Goal: Task Accomplishment & Management: Complete application form

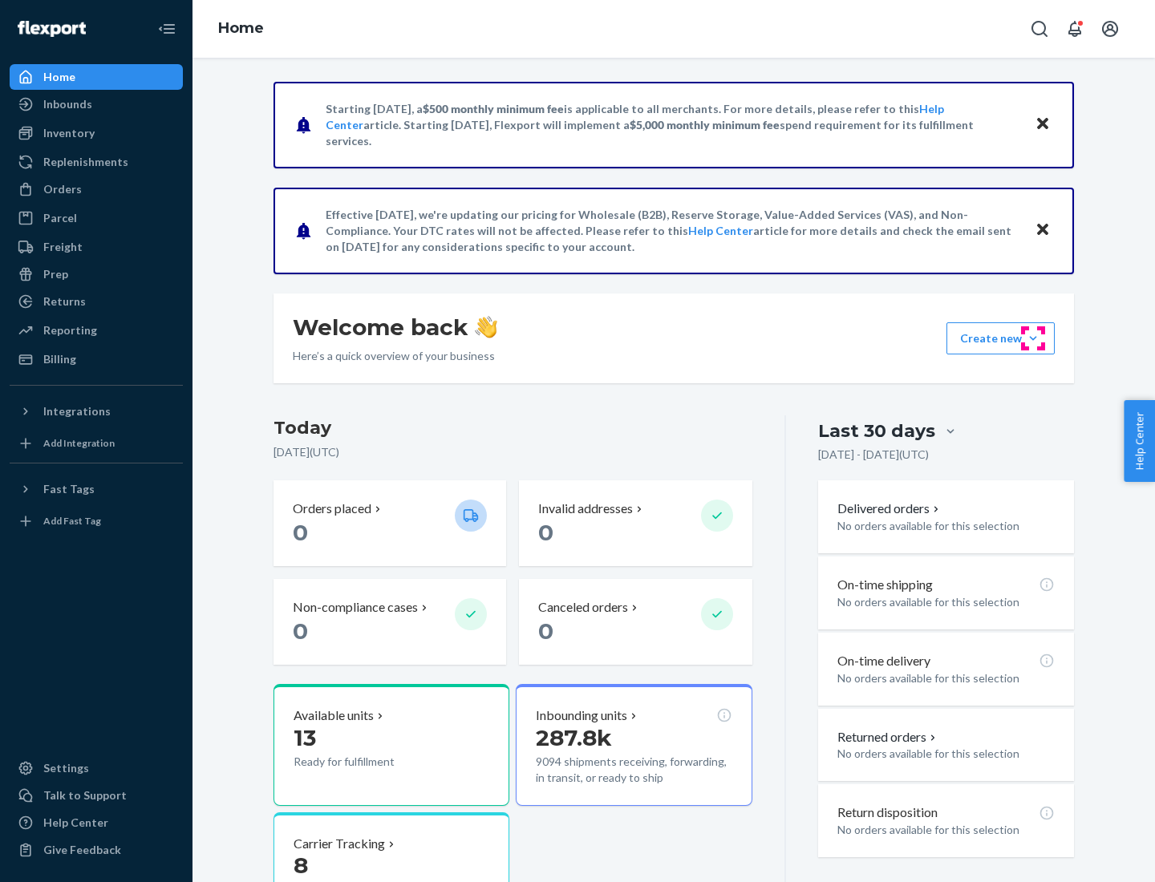
click at [1033, 338] on button "Create new Create new inbound Create new order Create new product" at bounding box center [1000, 338] width 108 height 32
click at [96, 104] on div "Inbounds" at bounding box center [96, 104] width 170 height 22
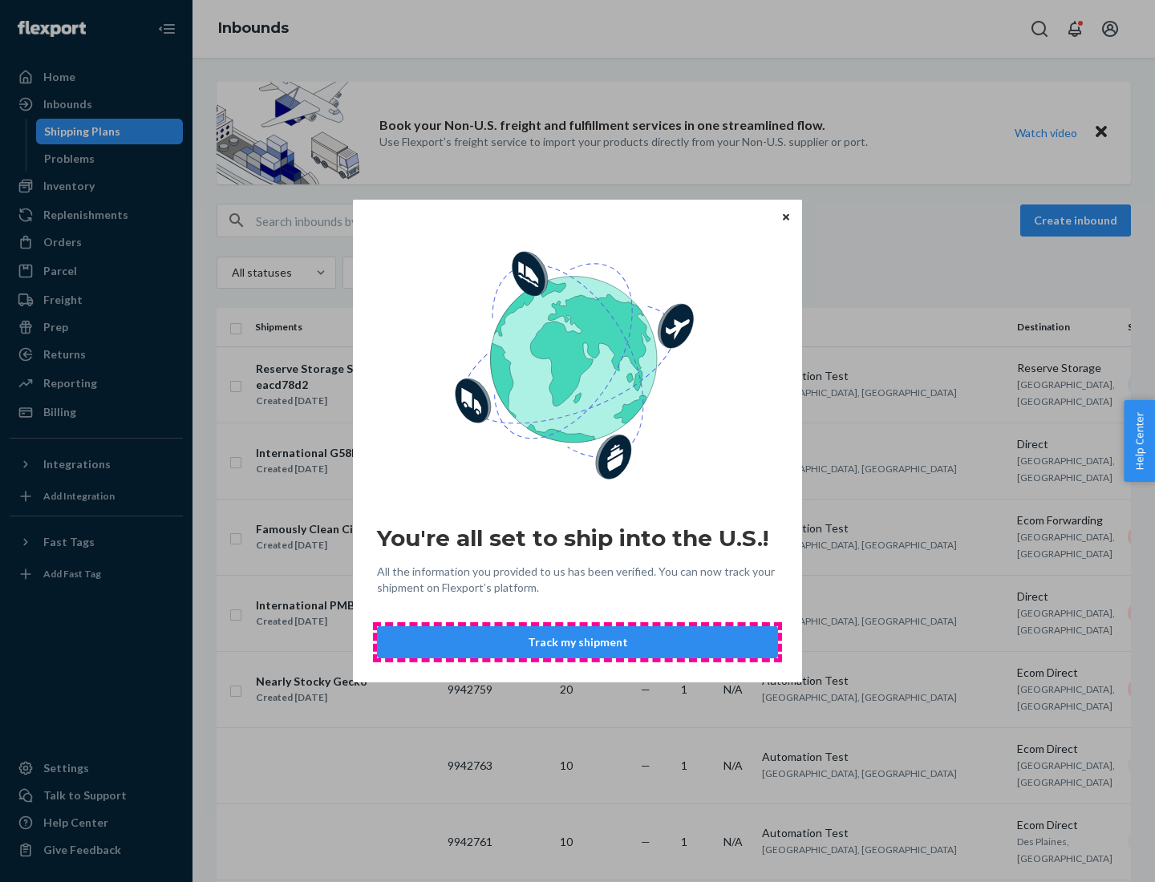
click at [577, 642] on button "Track my shipment" at bounding box center [577, 642] width 401 height 32
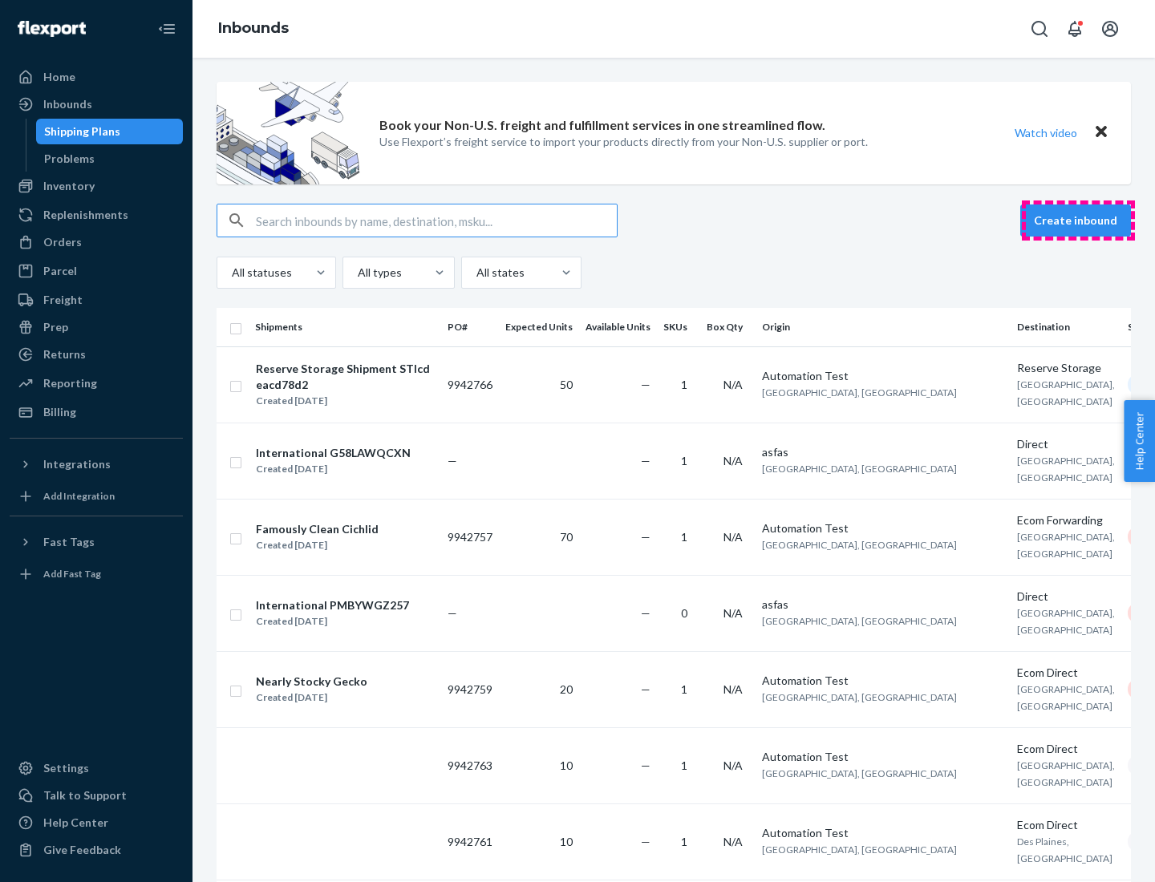
click at [1078, 221] on button "Create inbound" at bounding box center [1075, 220] width 111 height 32
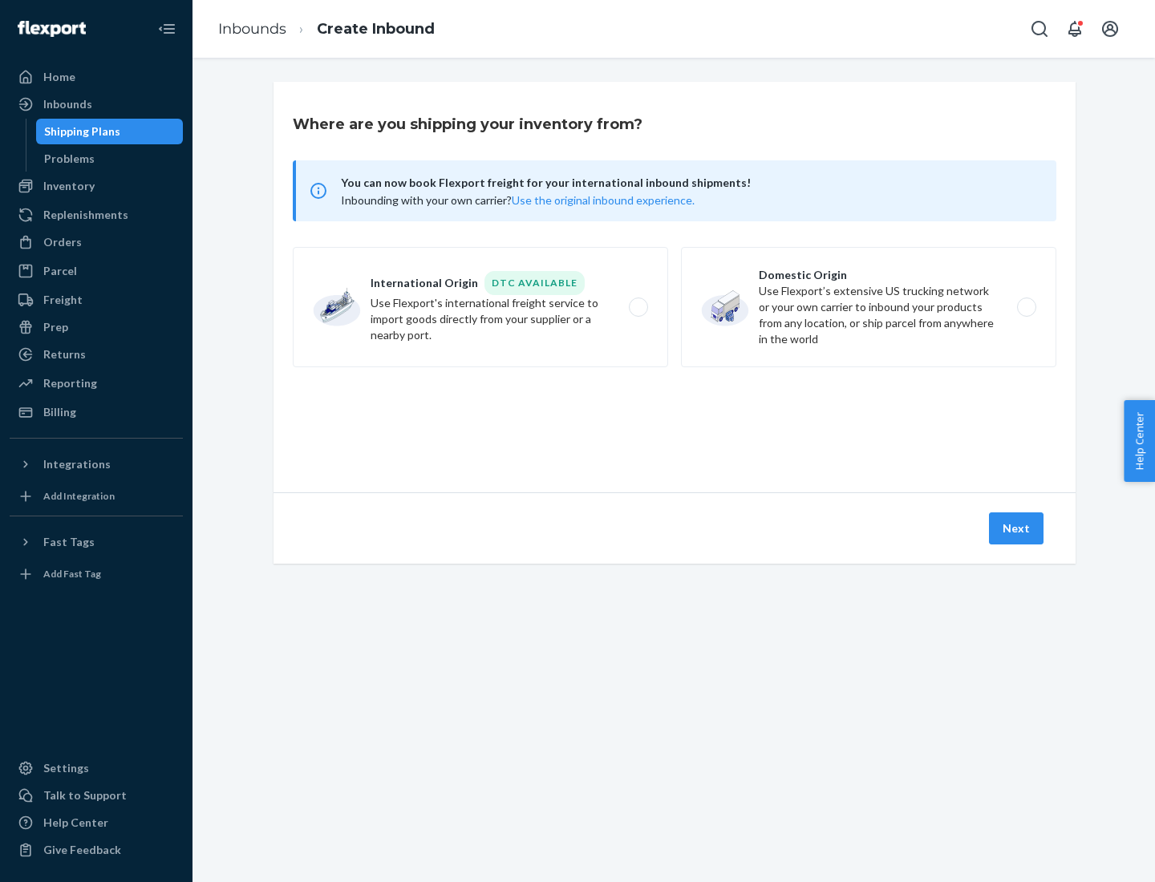
click at [480, 307] on label "International Origin DTC Available Use Flexport's international freight service…" at bounding box center [480, 307] width 375 height 120
click at [637, 307] on input "International Origin DTC Available Use Flexport's international freight service…" at bounding box center [642, 307] width 10 height 10
radio input "true"
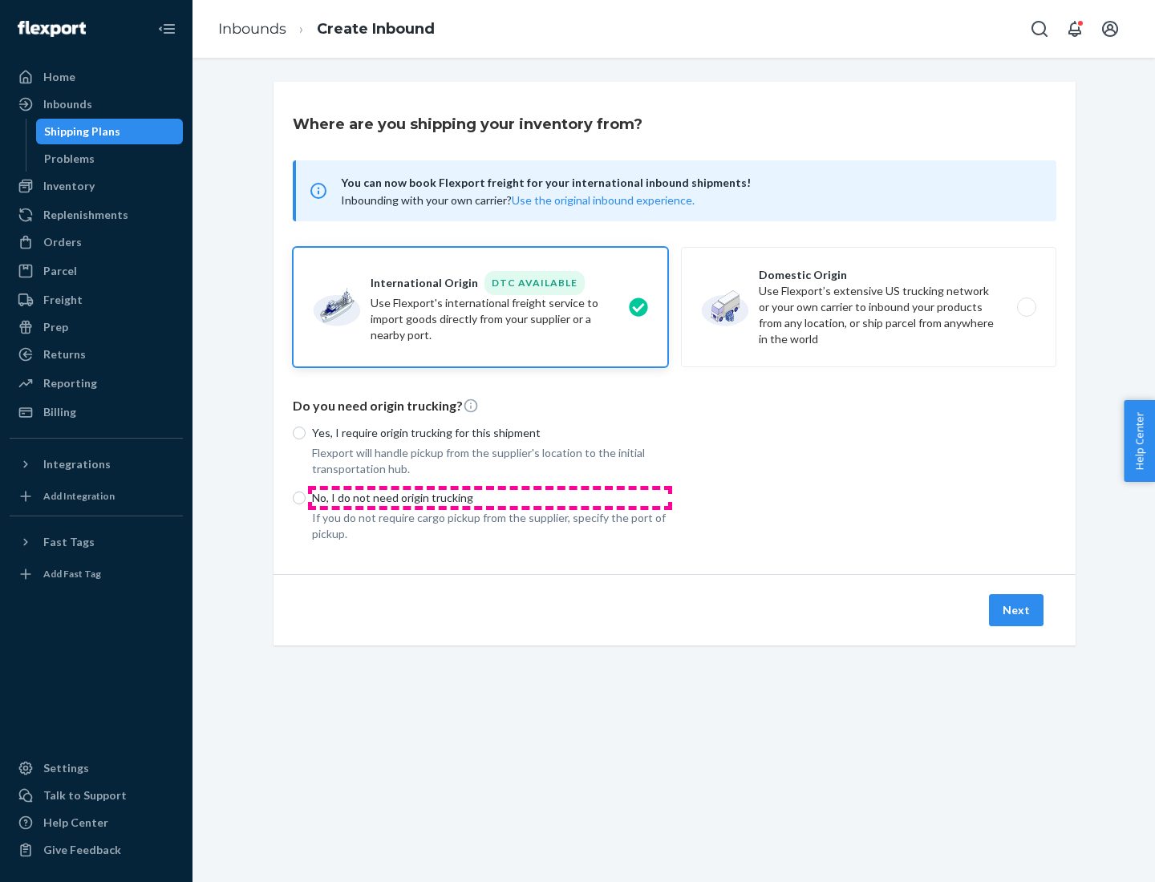
click at [490, 497] on p "No, I do not need origin trucking" at bounding box center [490, 498] width 356 height 16
click at [305, 497] on input "No, I do not need origin trucking" at bounding box center [299, 498] width 13 height 13
radio input "true"
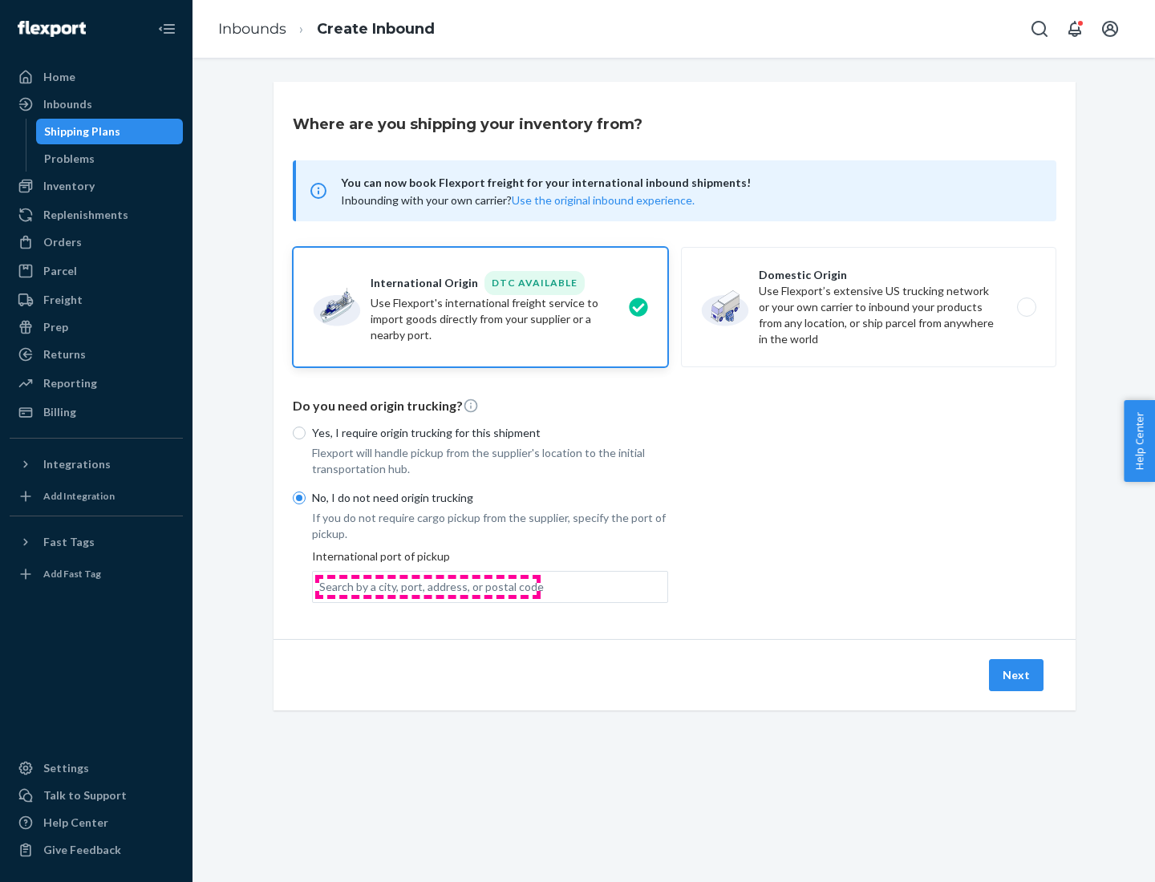
click at [427, 586] on div "Search by a city, port, address, or postal code" at bounding box center [431, 587] width 225 height 16
click at [321, 586] on input "Search by a city, port, address, or postal code" at bounding box center [320, 587] width 2 height 16
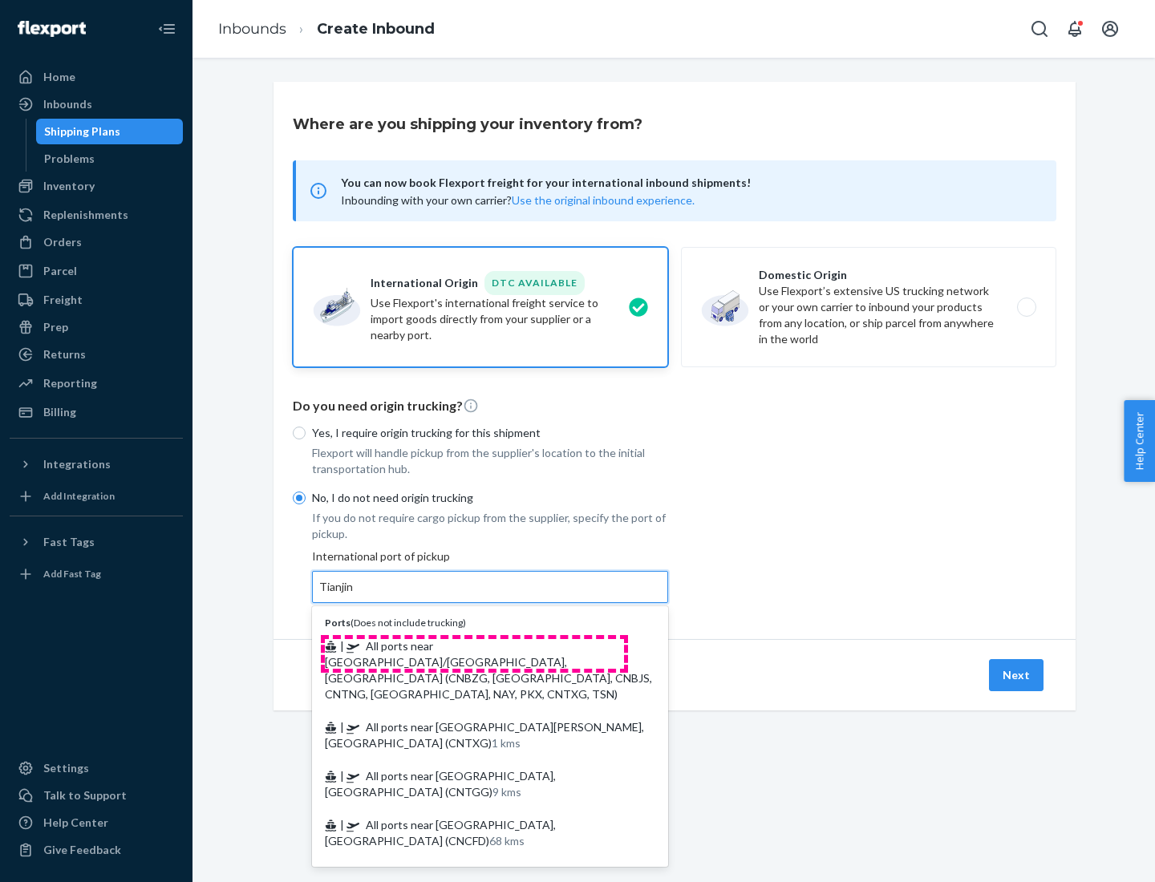
click at [474, 645] on span "| All ports near [GEOGRAPHIC_DATA]/[GEOGRAPHIC_DATA], [GEOGRAPHIC_DATA] (CNBZG,…" at bounding box center [488, 670] width 327 height 62
click at [354, 595] on input "Tianjin" at bounding box center [336, 587] width 35 height 16
type input "All ports near [GEOGRAPHIC_DATA]/[GEOGRAPHIC_DATA], [GEOGRAPHIC_DATA] (CNBZG, […"
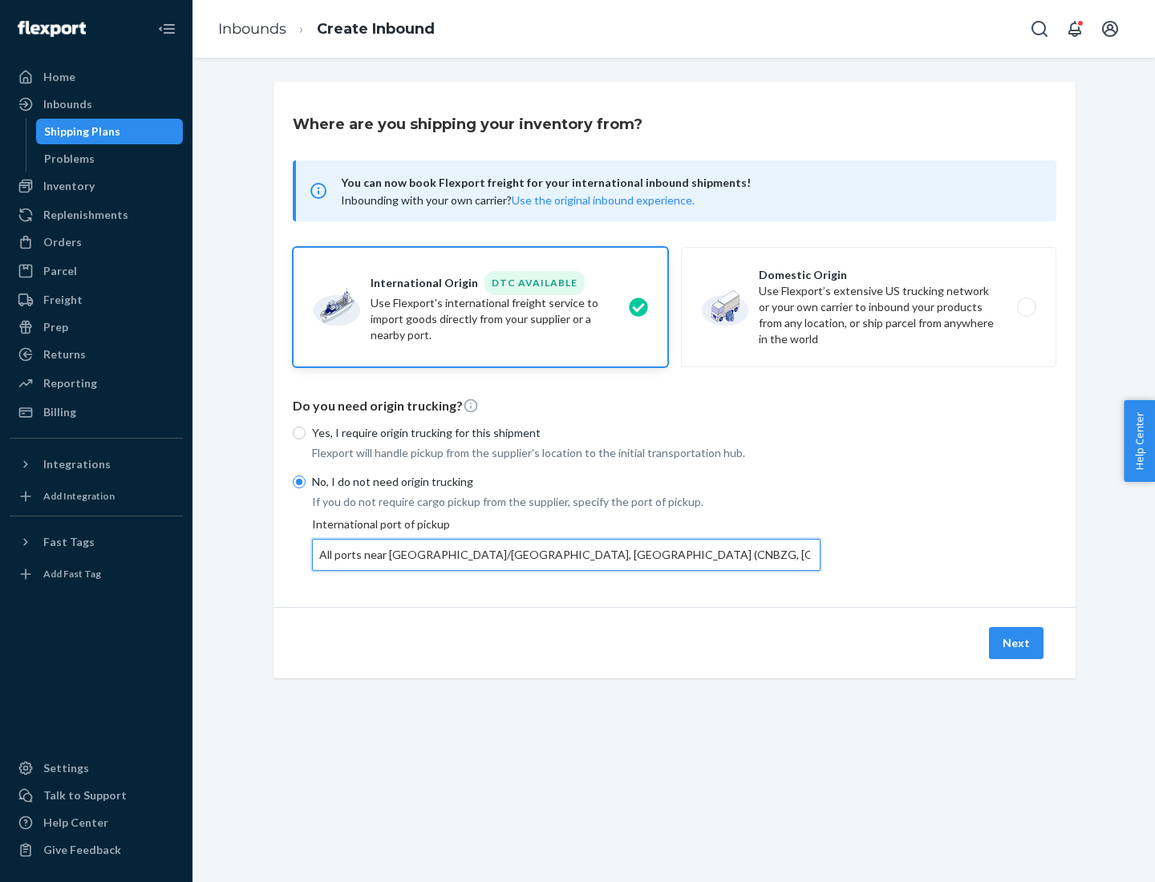
click at [1017, 642] on button "Next" at bounding box center [1016, 643] width 55 height 32
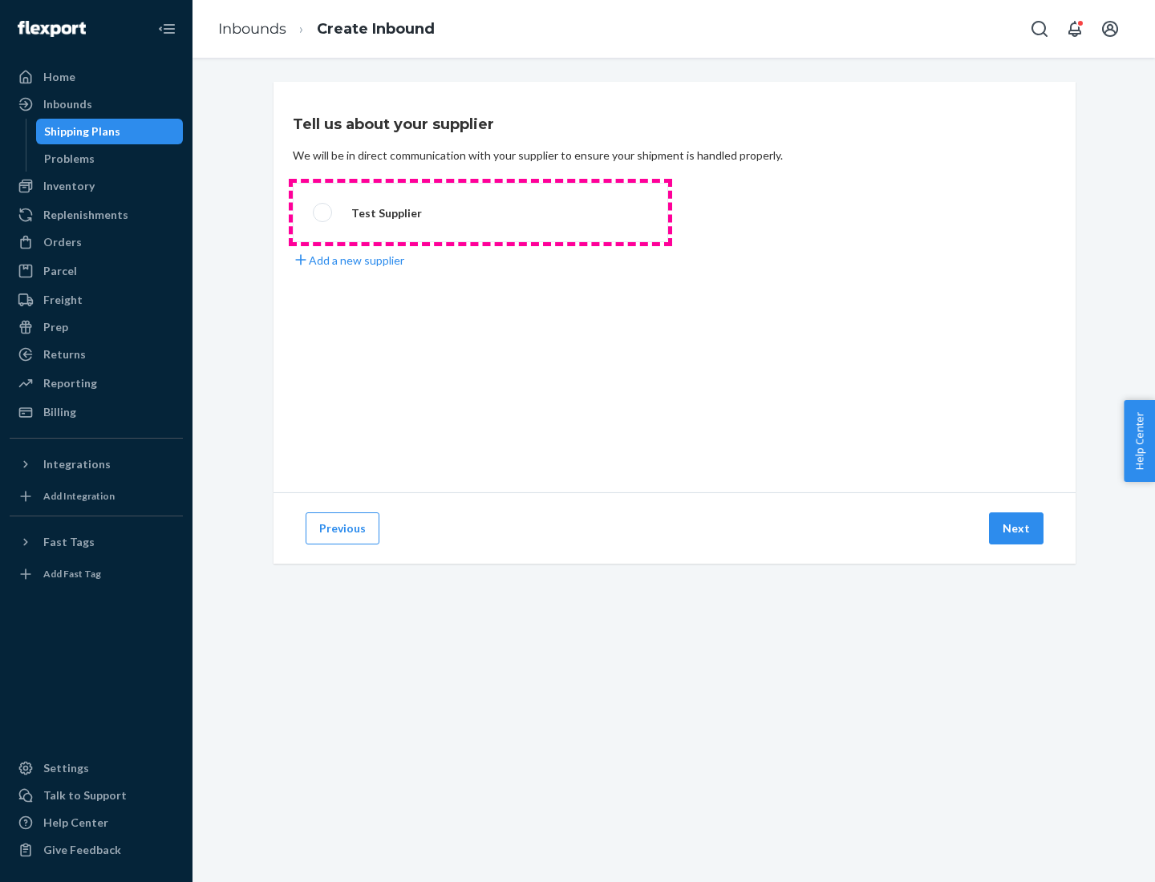
click at [480, 212] on label "Test Supplier" at bounding box center [480, 212] width 375 height 59
click at [323, 212] on input "Test Supplier" at bounding box center [318, 213] width 10 height 10
radio input "true"
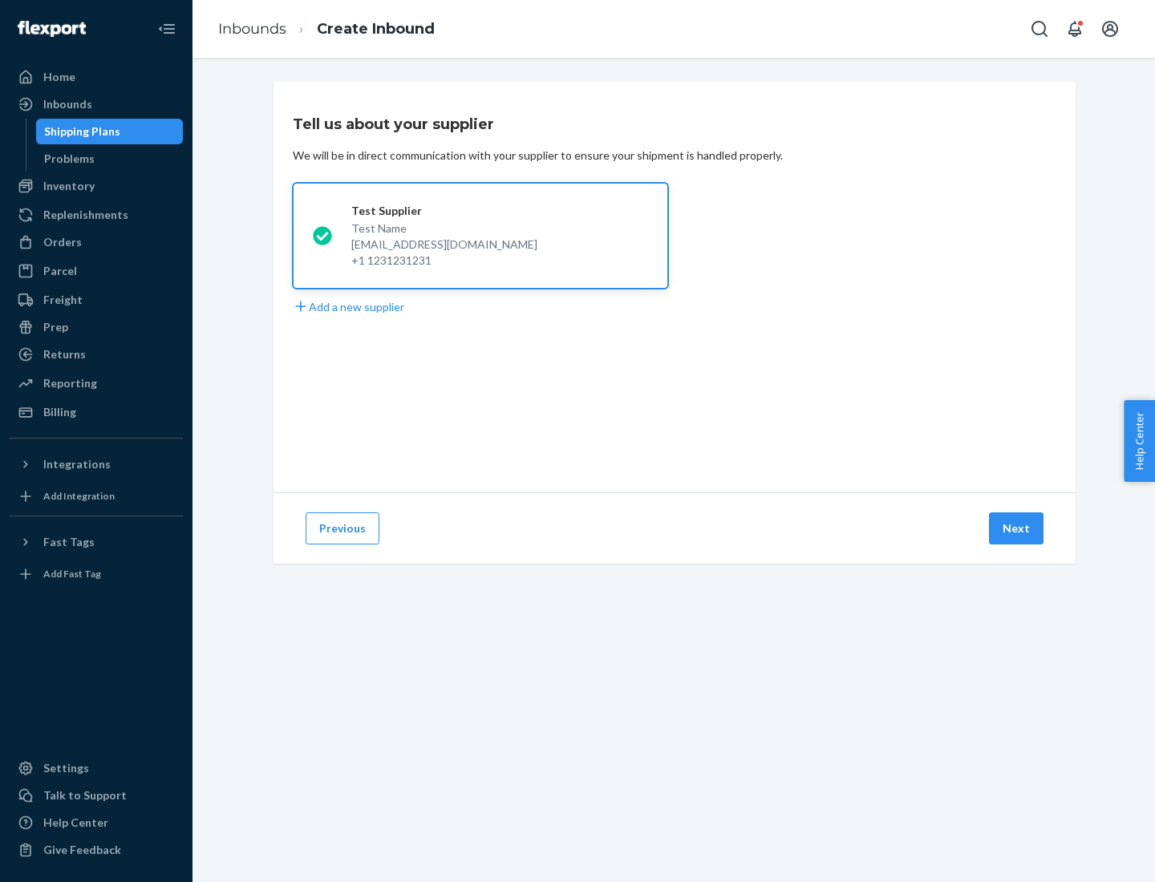
click at [1017, 528] on button "Next" at bounding box center [1016, 528] width 55 height 32
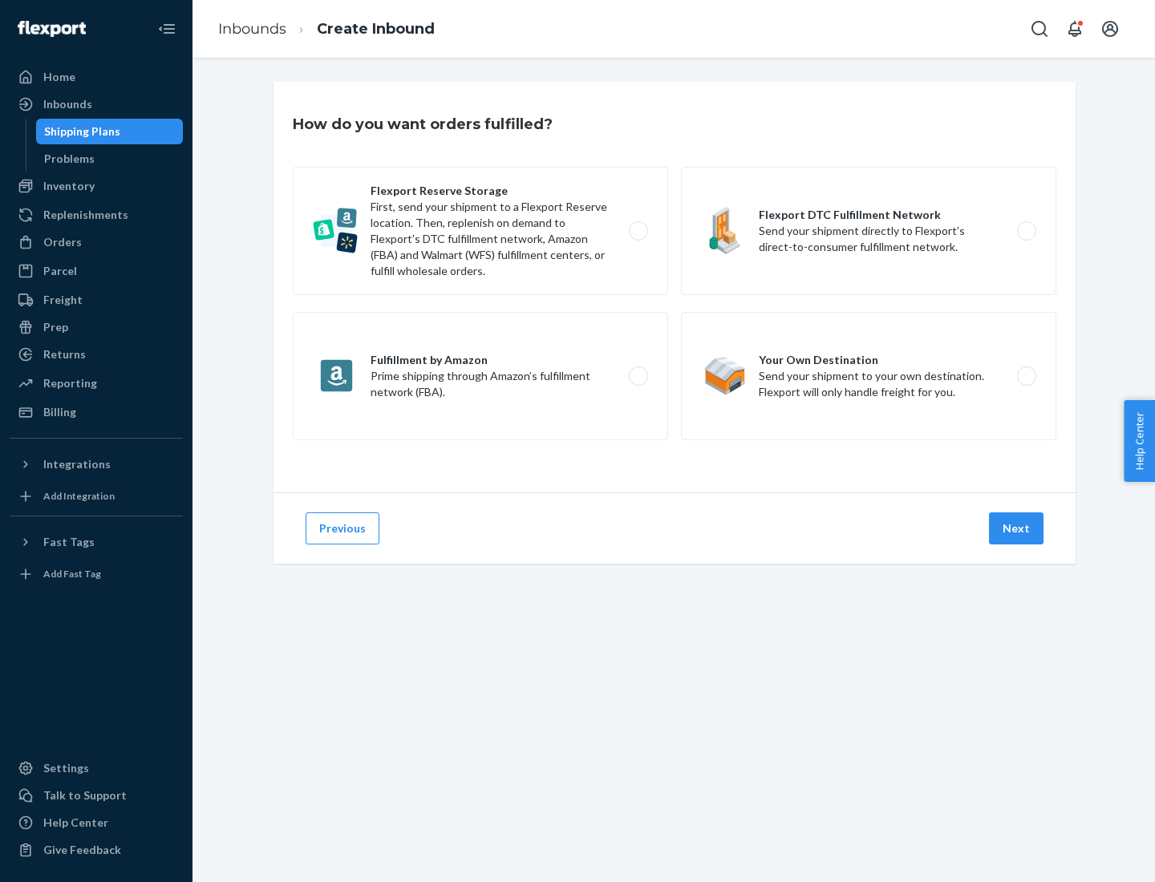
click at [480, 231] on label "Flexport Reserve Storage First, send your shipment to a Flexport Reserve locati…" at bounding box center [480, 231] width 375 height 128
click at [637, 231] on input "Flexport Reserve Storage First, send your shipment to a Flexport Reserve locati…" at bounding box center [642, 231] width 10 height 10
radio input "true"
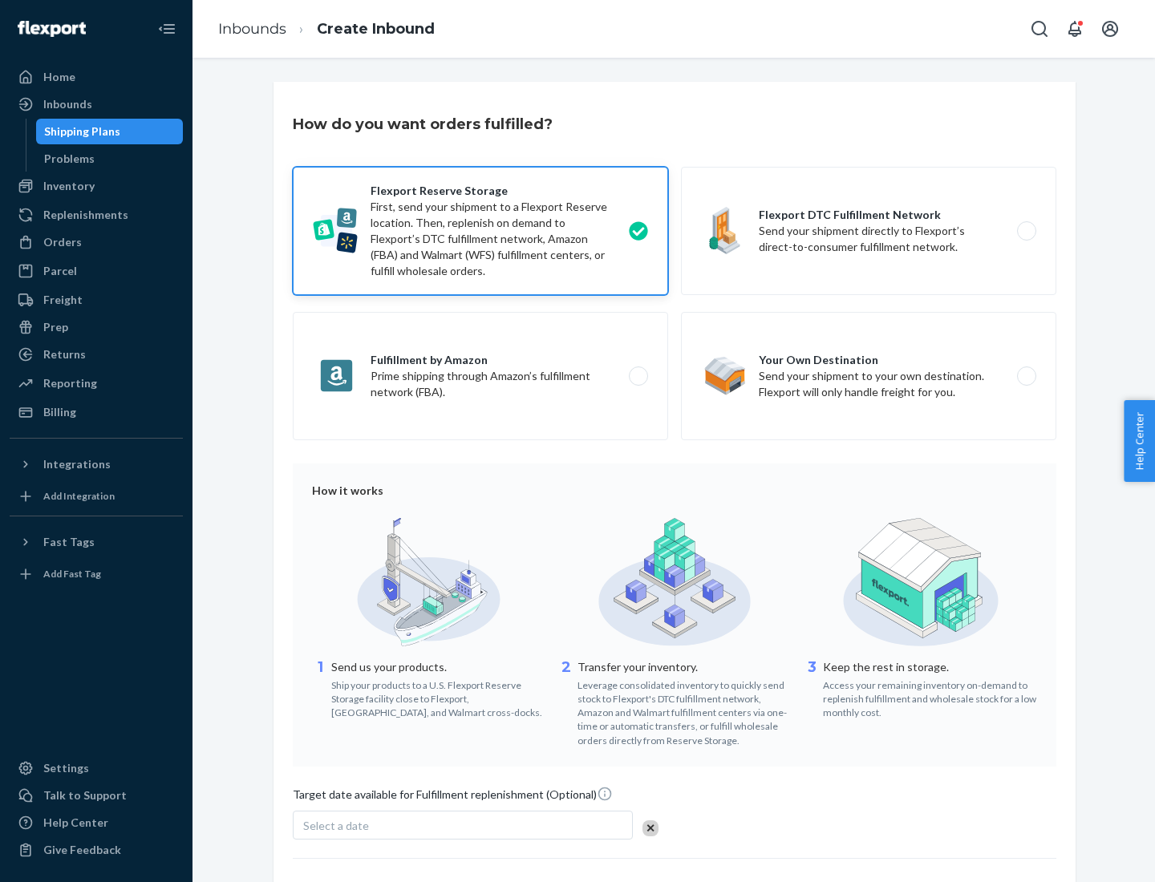
scroll to position [132, 0]
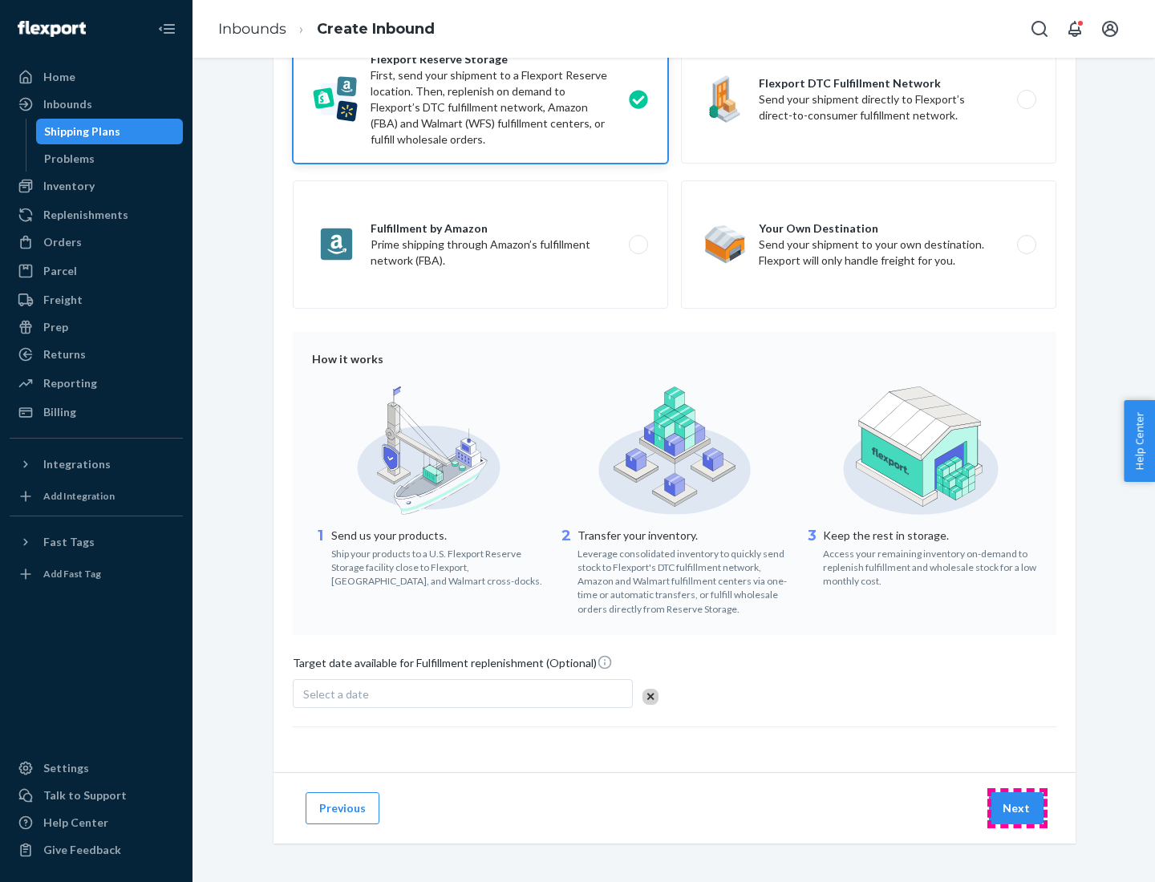
click at [1017, 807] on button "Next" at bounding box center [1016, 808] width 55 height 32
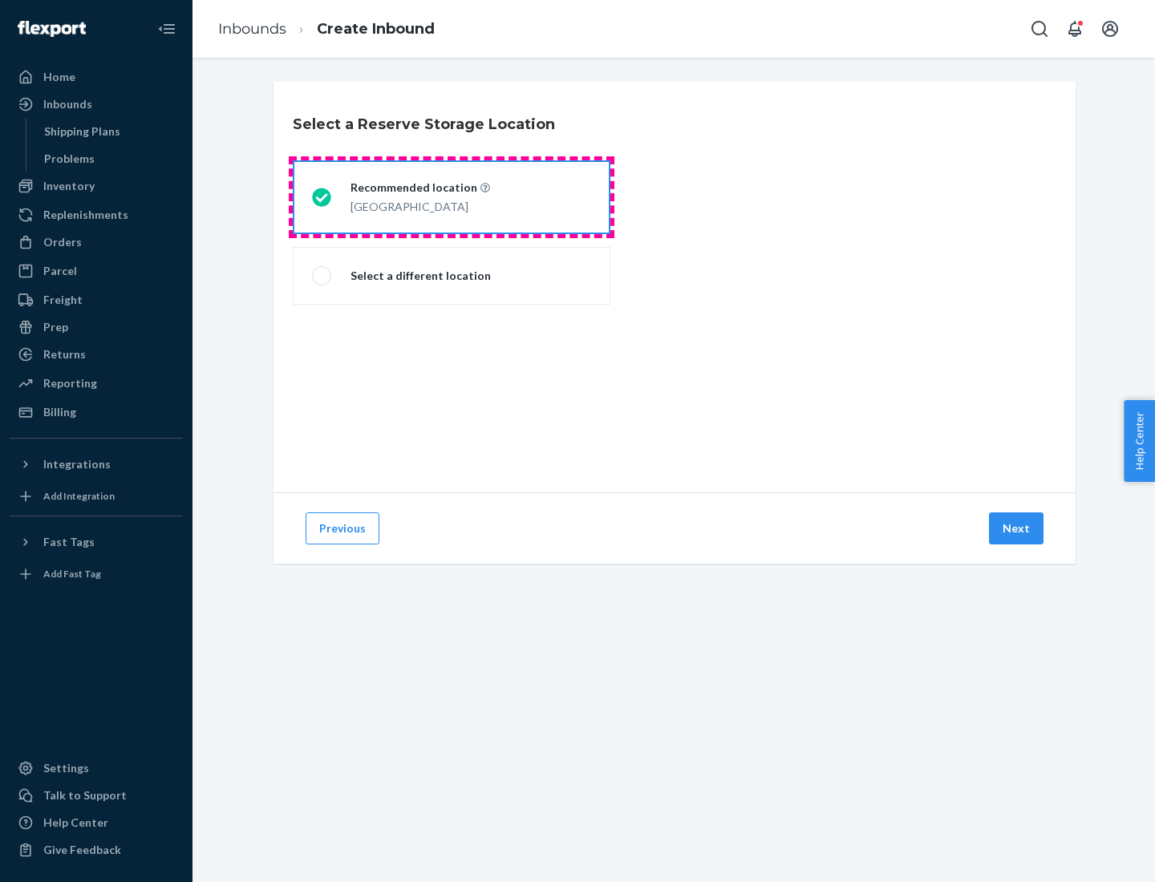
click at [451, 197] on div "[GEOGRAPHIC_DATA]" at bounding box center [420, 205] width 140 height 19
click at [322, 197] on input "Recommended location [GEOGRAPHIC_DATA]" at bounding box center [317, 197] width 10 height 10
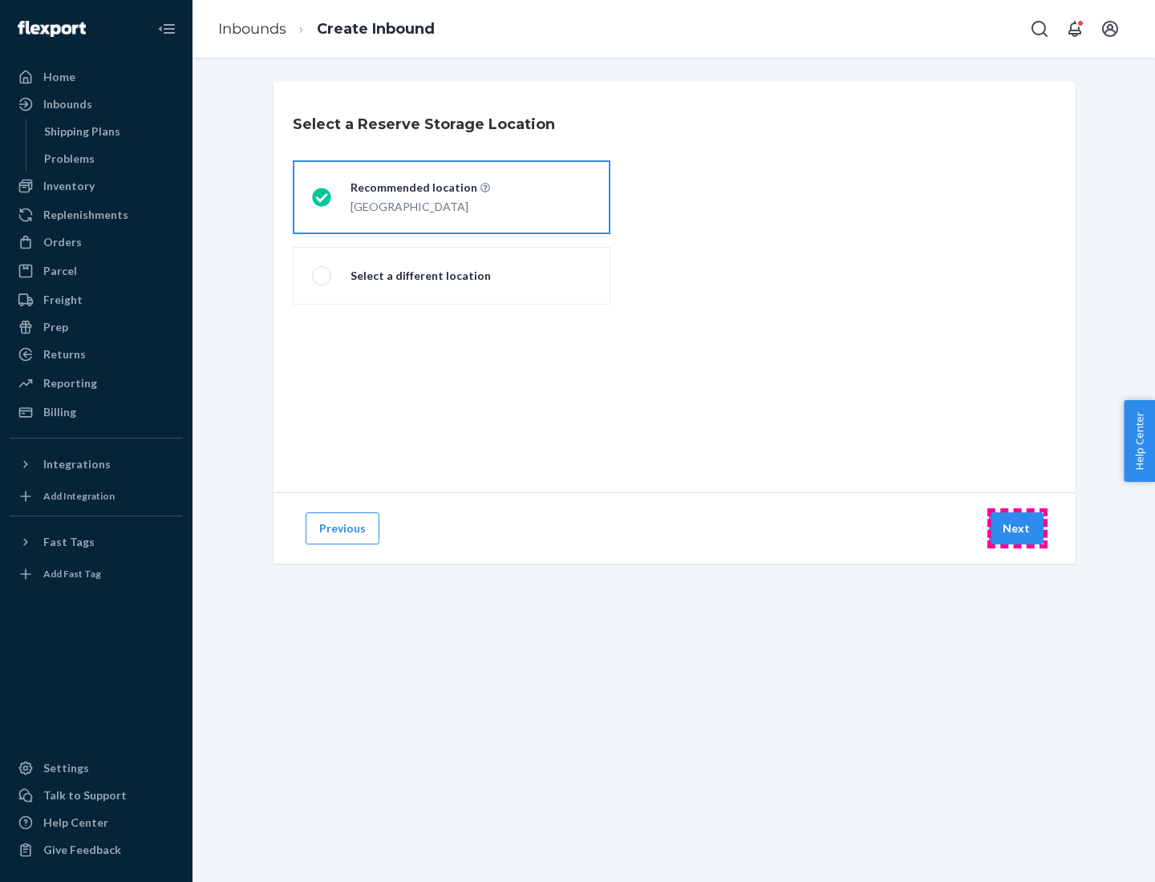
click at [1017, 528] on button "Next" at bounding box center [1016, 528] width 55 height 32
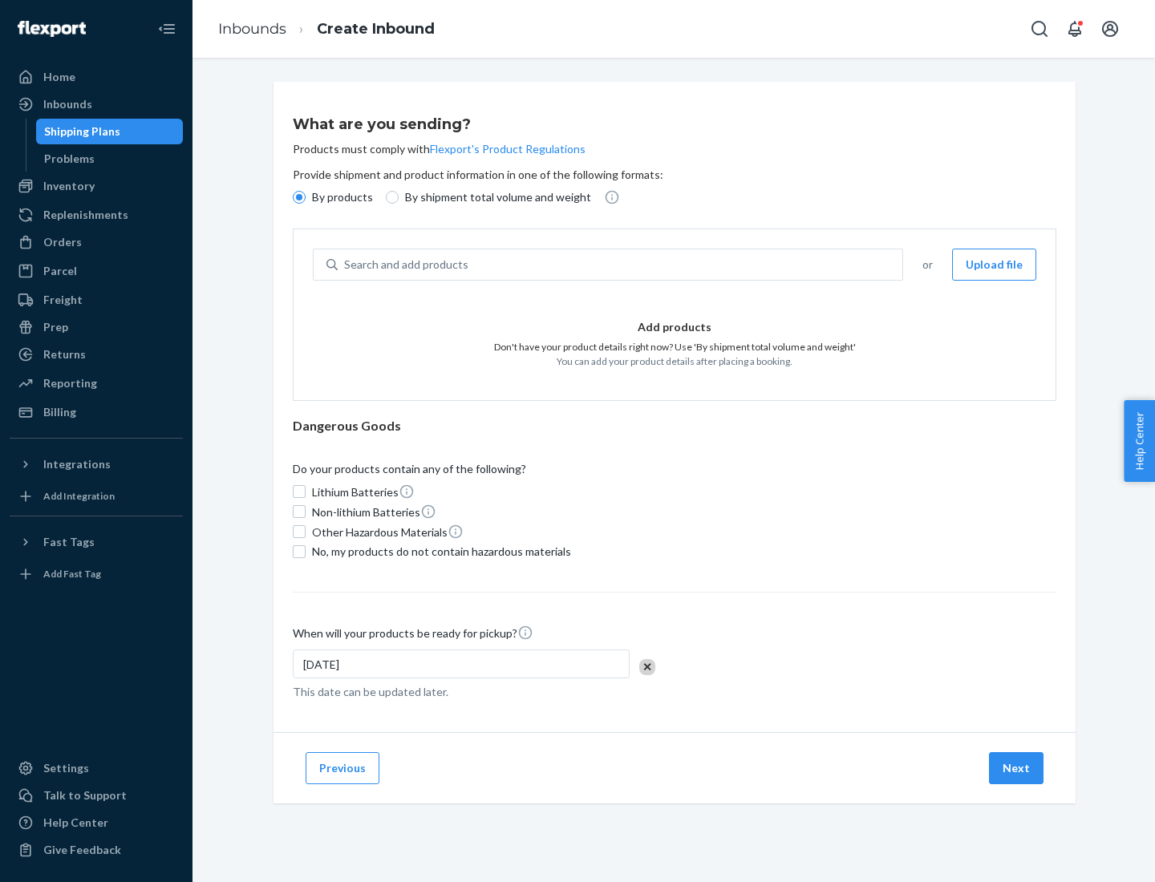
click at [621, 265] on div "Search and add products" at bounding box center [620, 264] width 564 height 29
click at [346, 265] on input "Search and add products" at bounding box center [345, 265] width 2 height 16
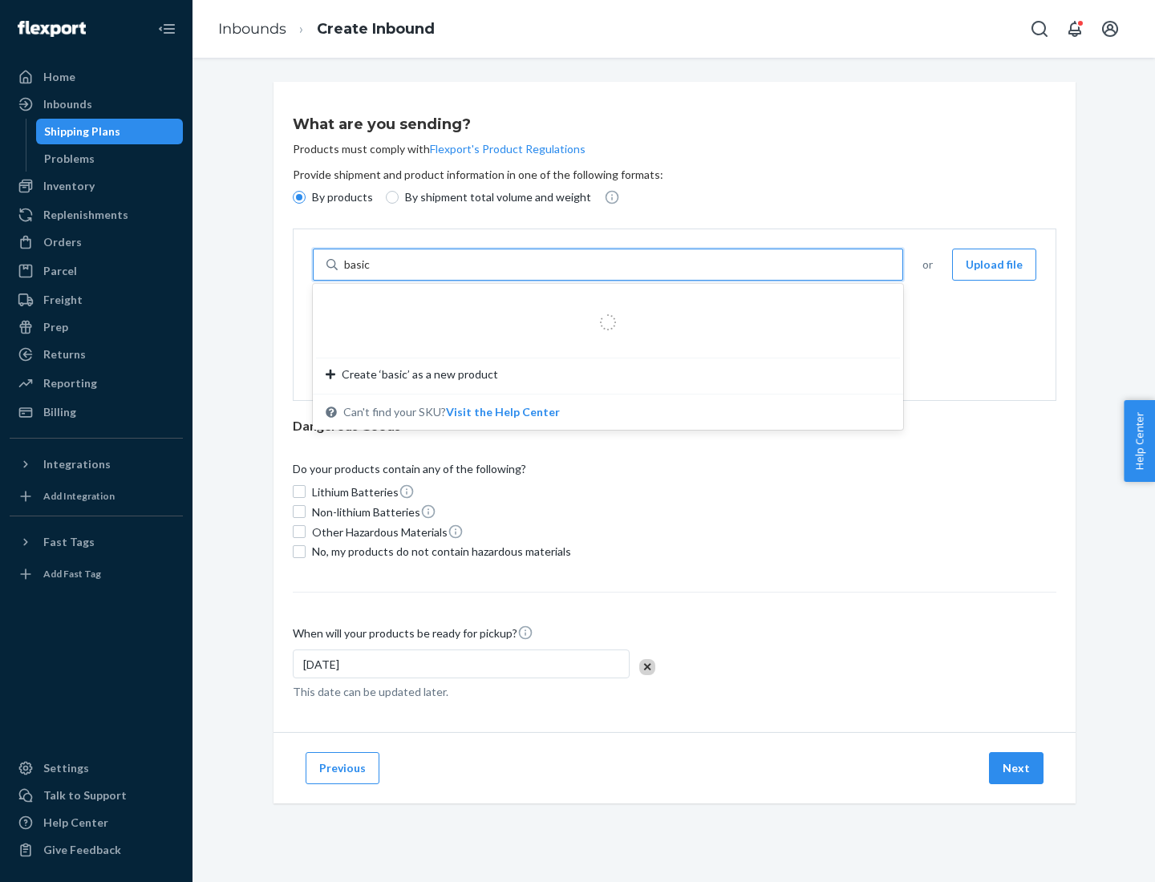
type input "basic"
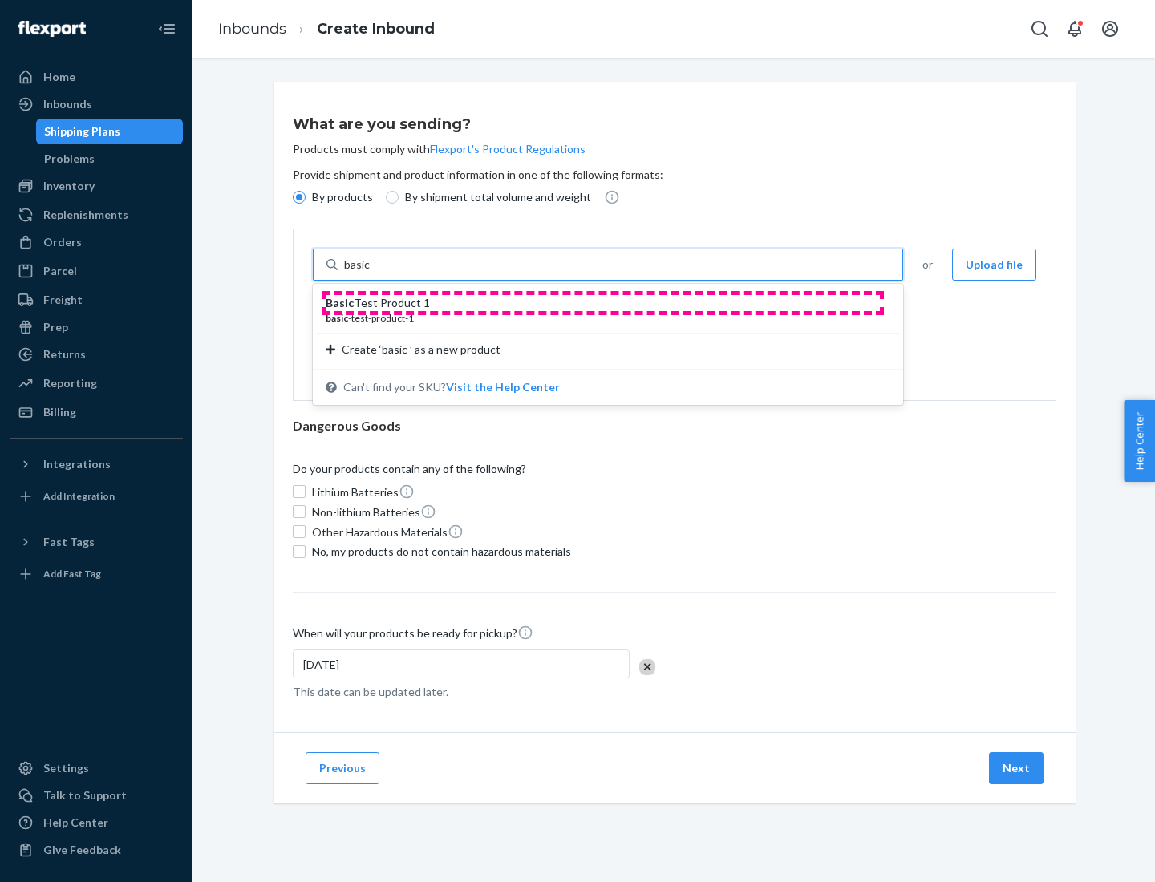
click at [602, 303] on div "Basic Test Product 1" at bounding box center [602, 303] width 552 height 16
click at [373, 273] on input "basic" at bounding box center [358, 265] width 29 height 16
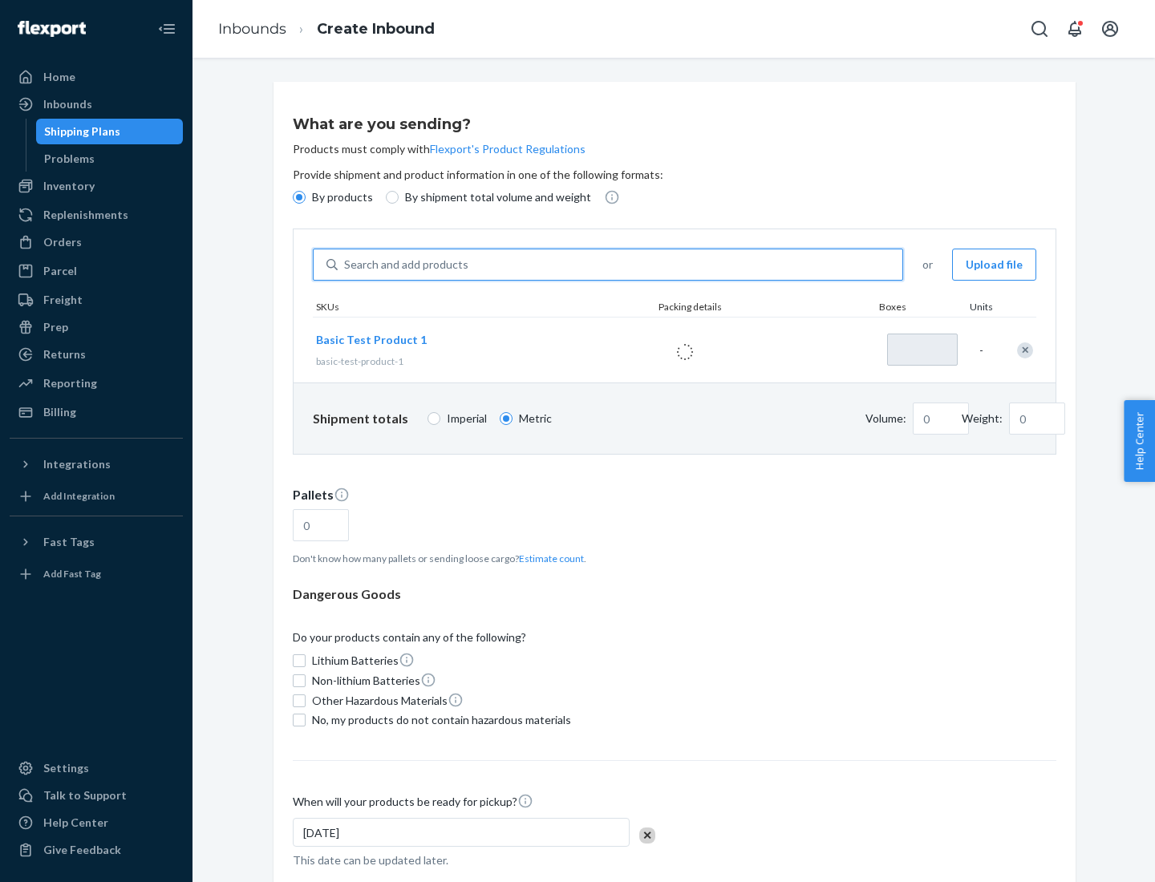
type input "1"
type input "1.09"
type input "3.27"
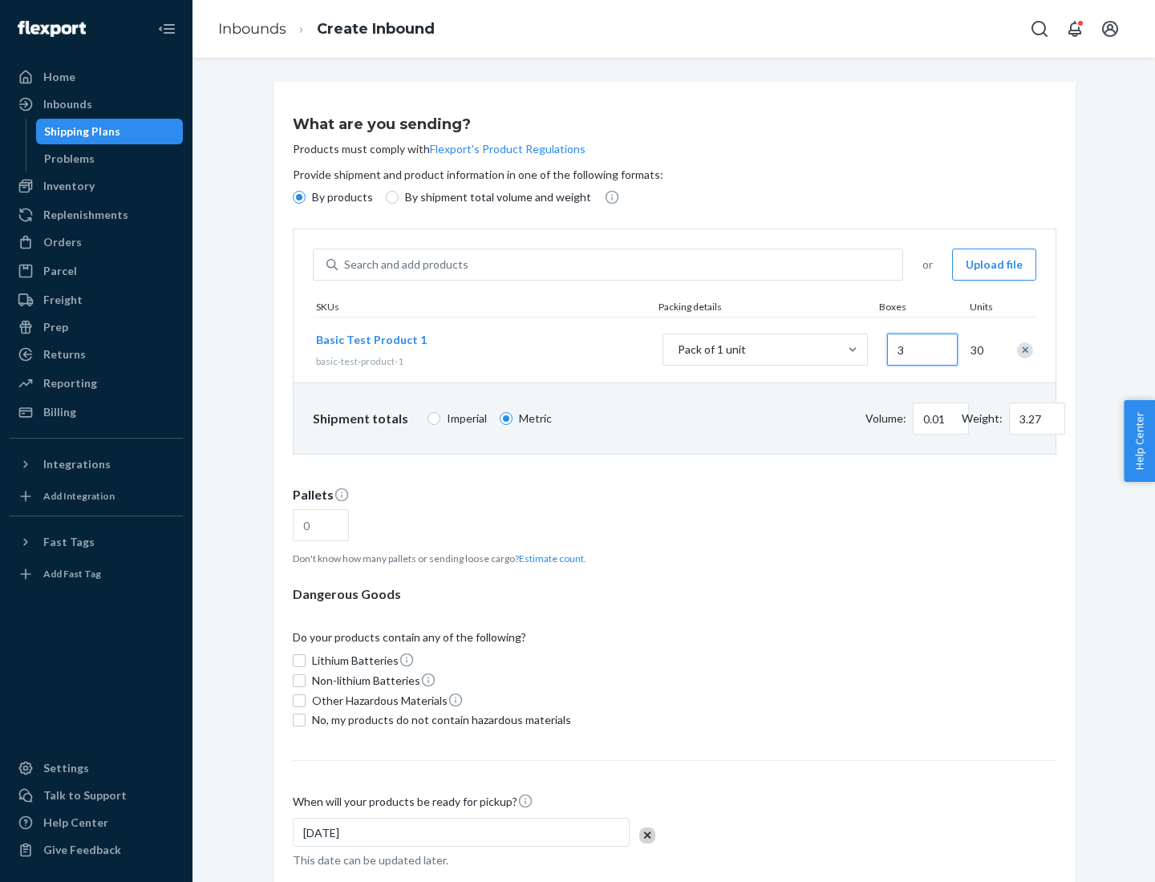
type input "30"
type input "0.01"
type input "32.66"
type input "300"
type input "0.07"
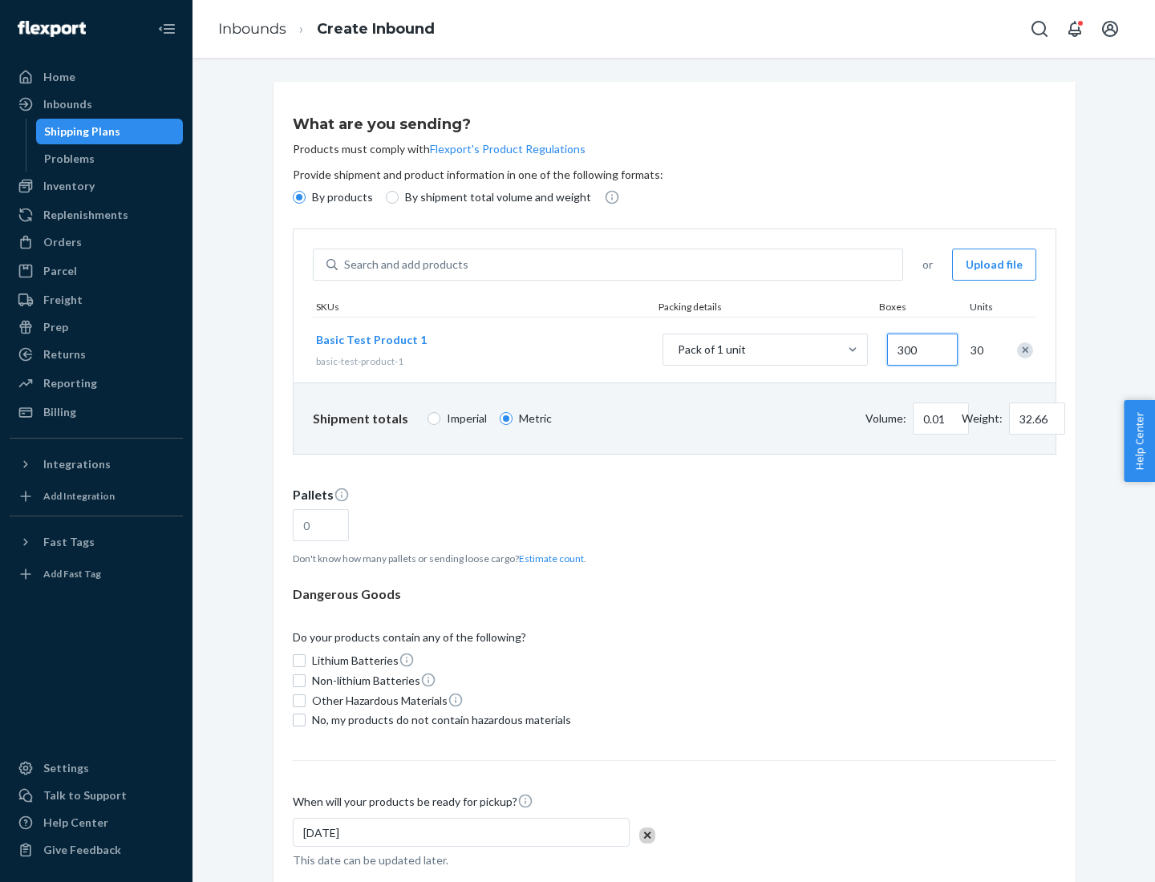
type input "326.59"
type input "3000"
type input "0.68"
type input "3265.86"
type input "1.09"
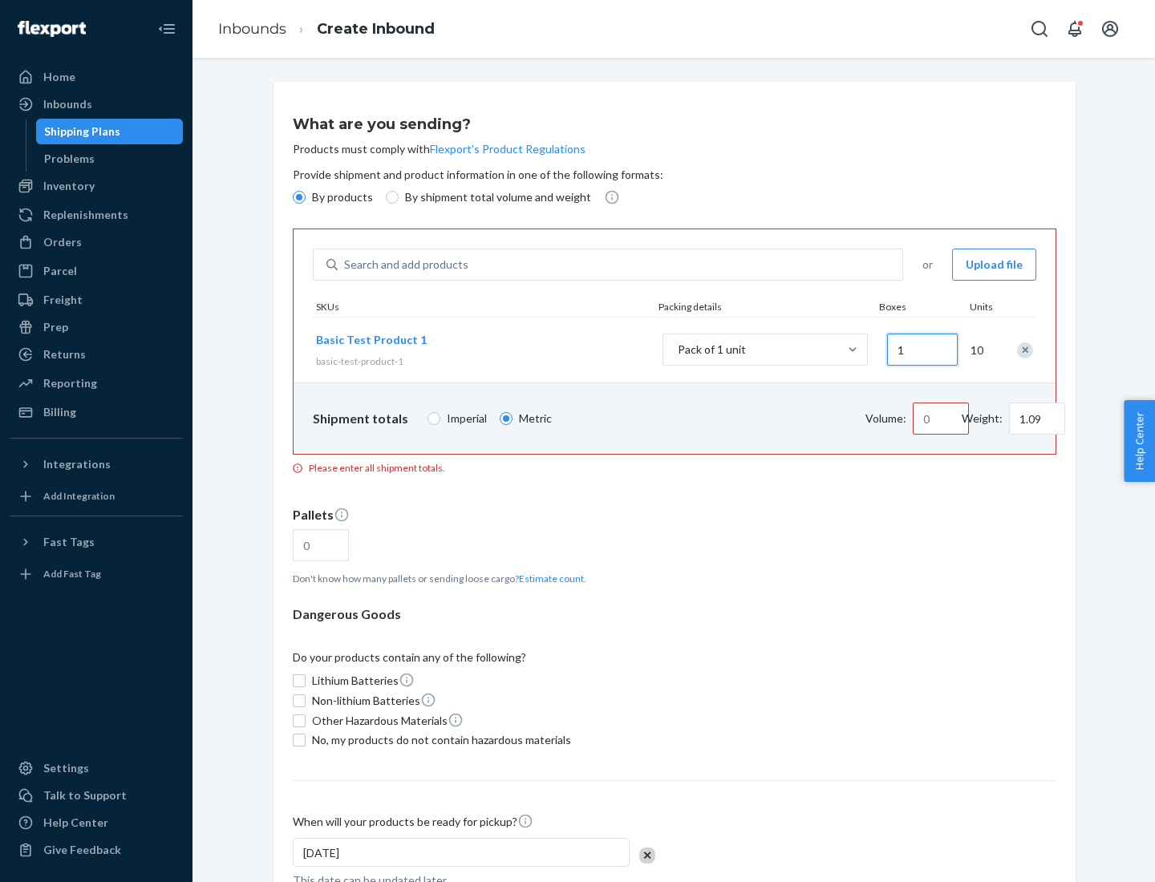
type input "10"
type input "10.89"
type input "100"
type input "0.02"
type input "108.86"
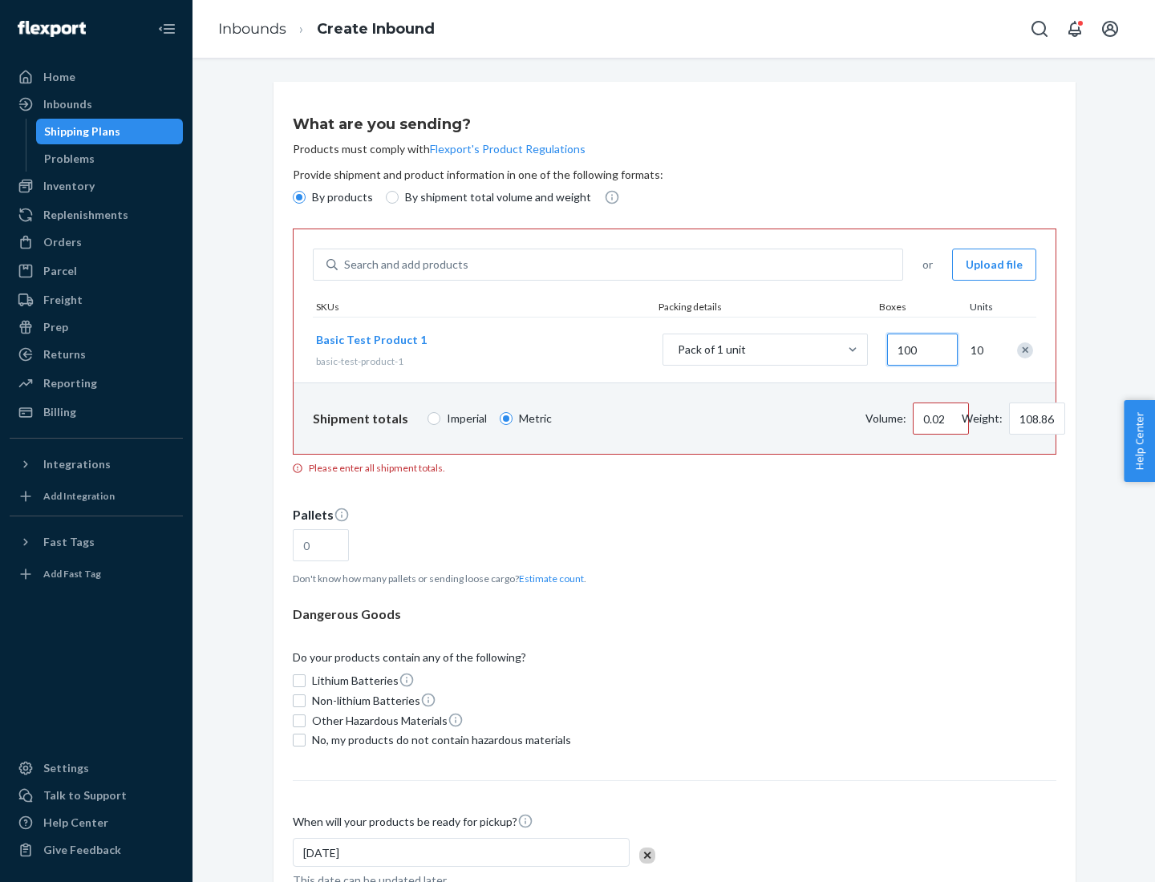
type input "1000"
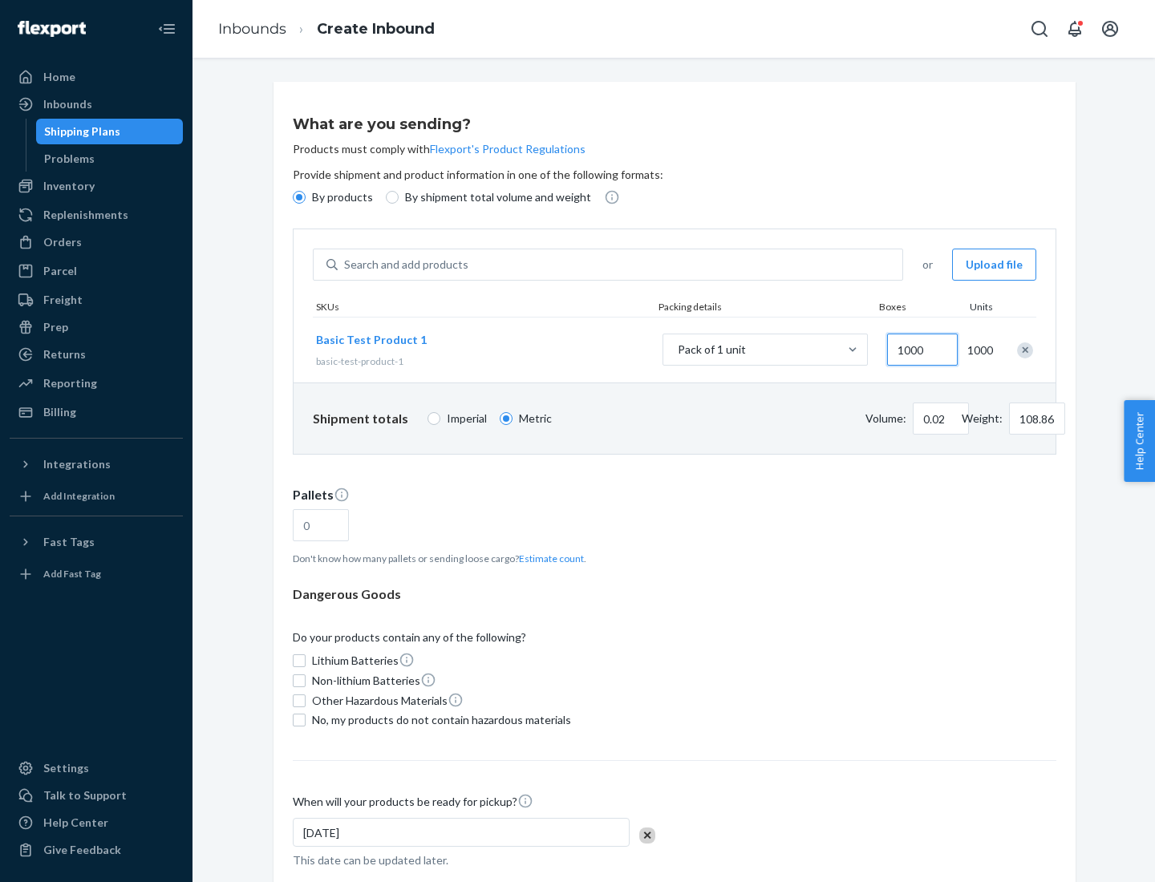
type input "0.23"
type input "1088.62"
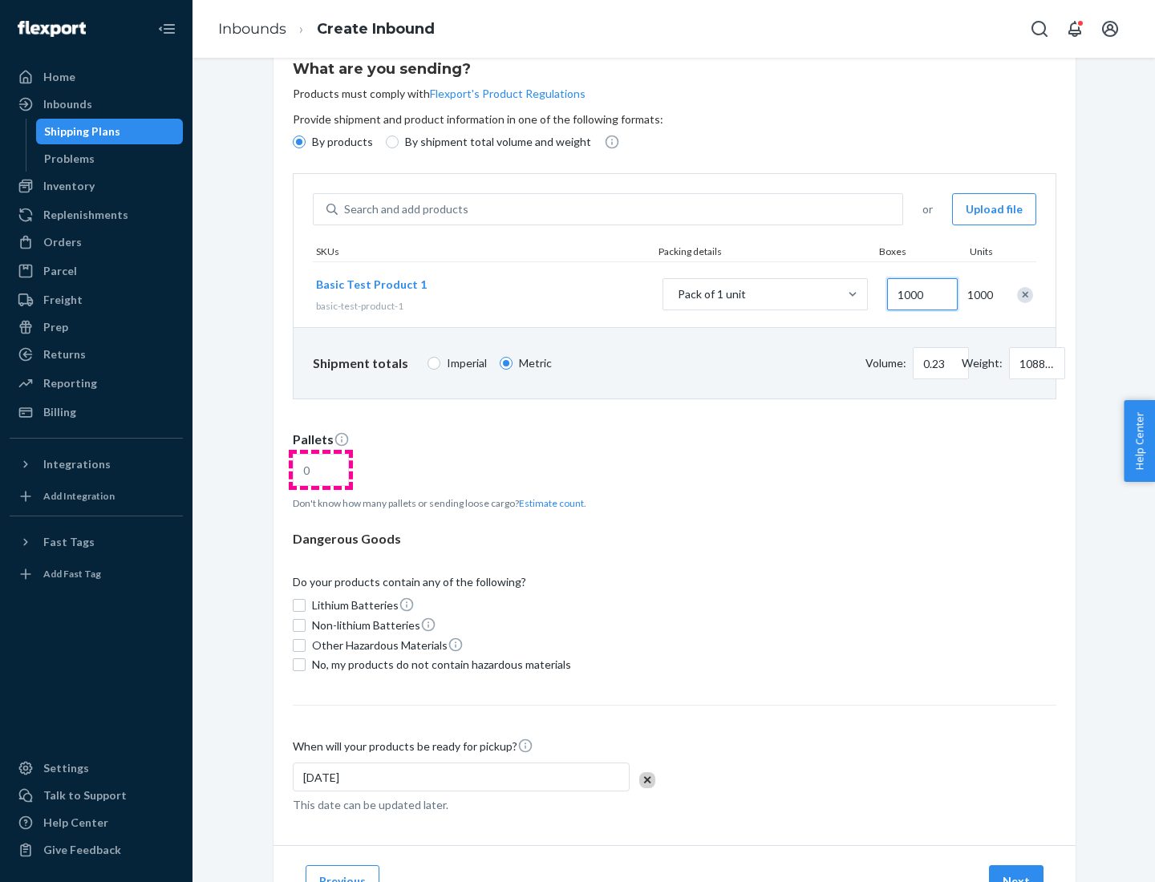
type input "1000"
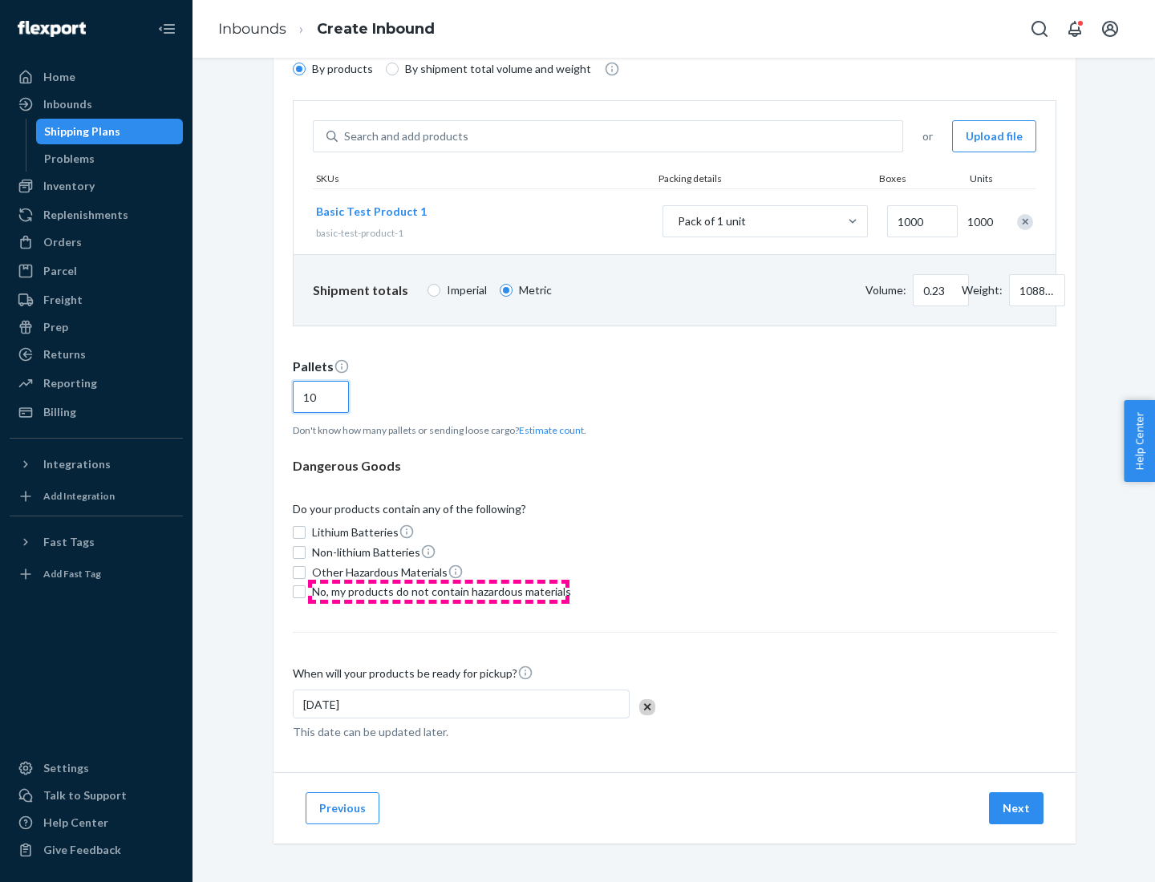
type input "10"
click at [439, 592] on span "No, my products do not contain hazardous materials" at bounding box center [441, 592] width 259 height 16
click at [305, 592] on input "No, my products do not contain hazardous materials" at bounding box center [299, 591] width 13 height 13
checkbox input "true"
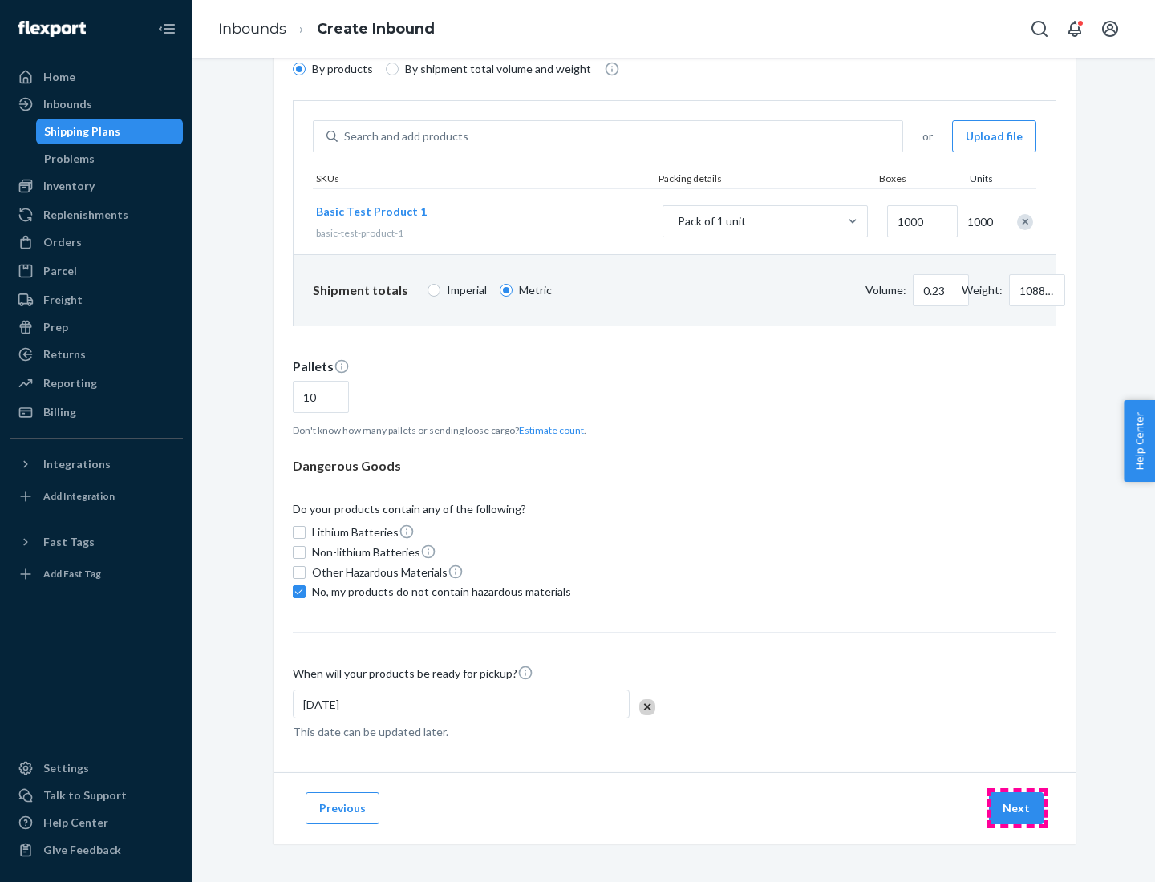
click at [1017, 808] on button "Next" at bounding box center [1016, 808] width 55 height 32
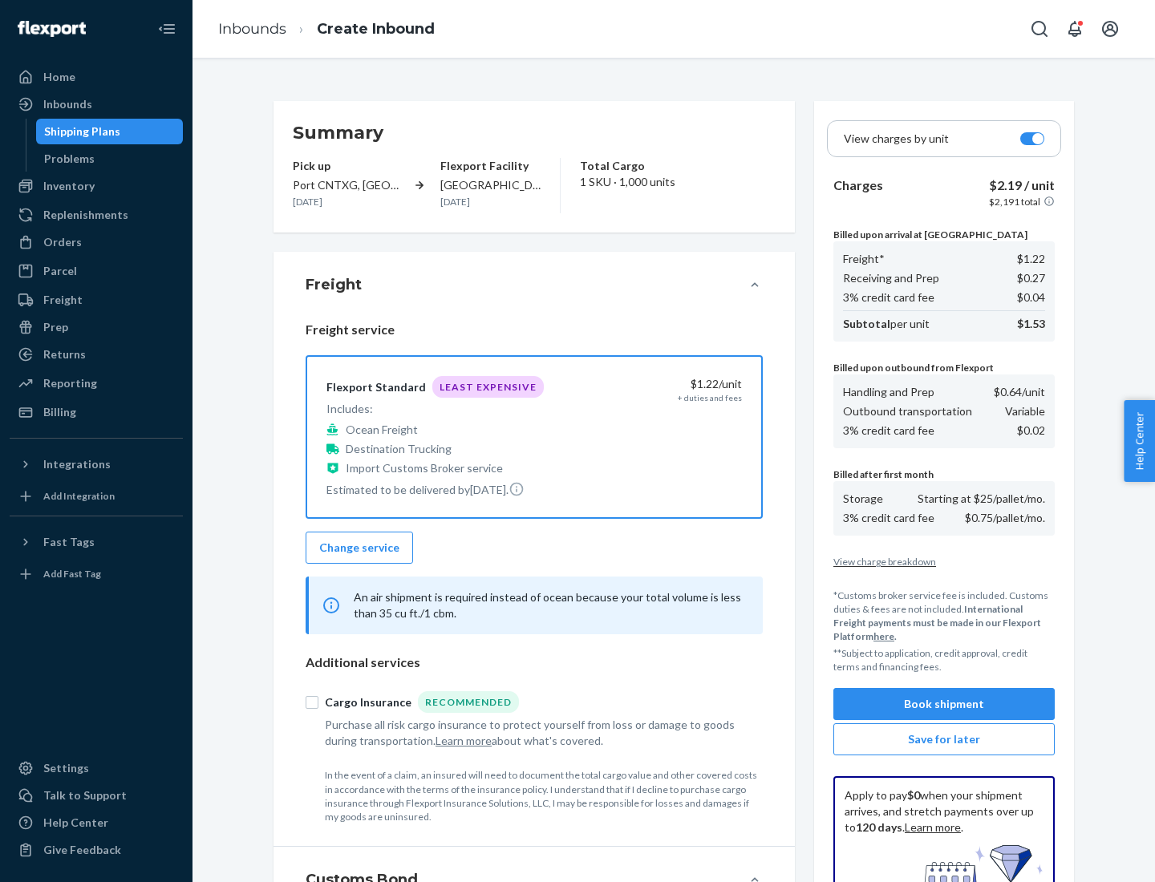
scroll to position [234, 0]
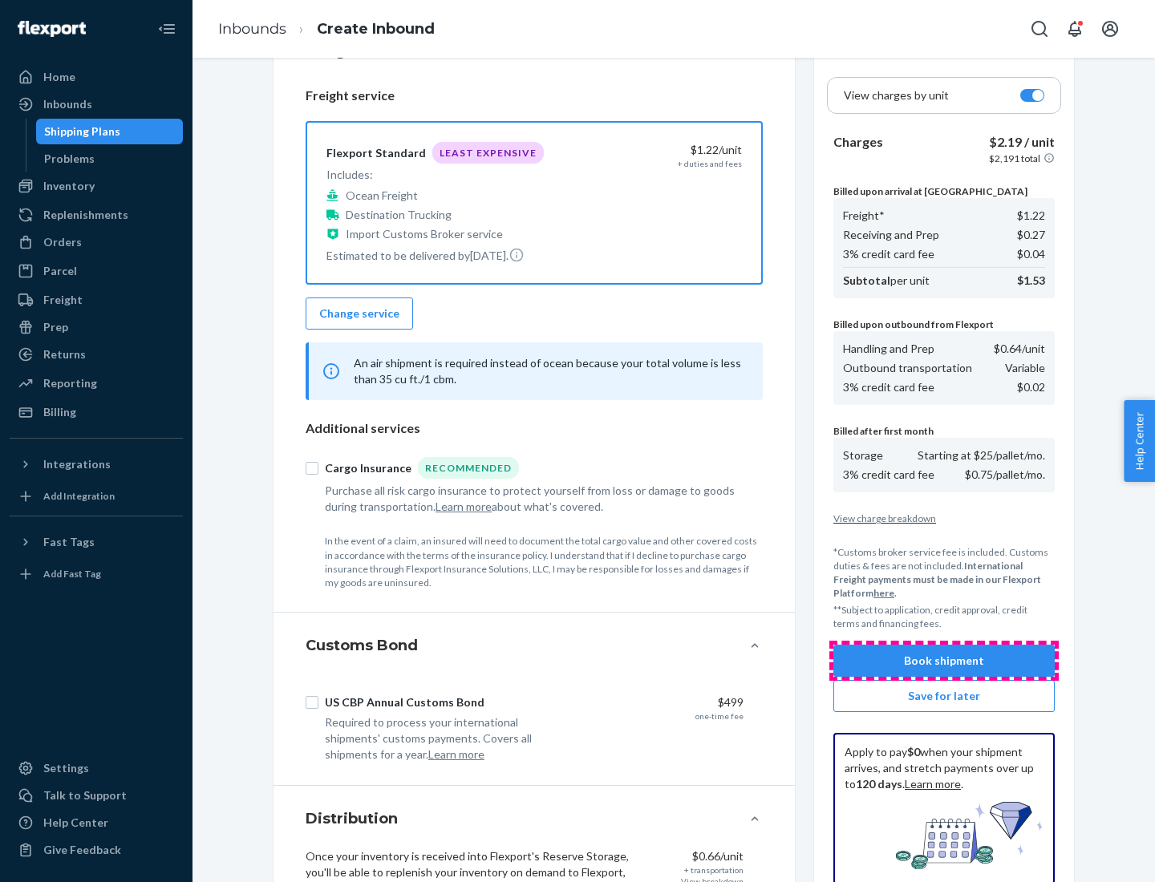
click at [944, 661] on button "Book shipment" at bounding box center [943, 661] width 221 height 32
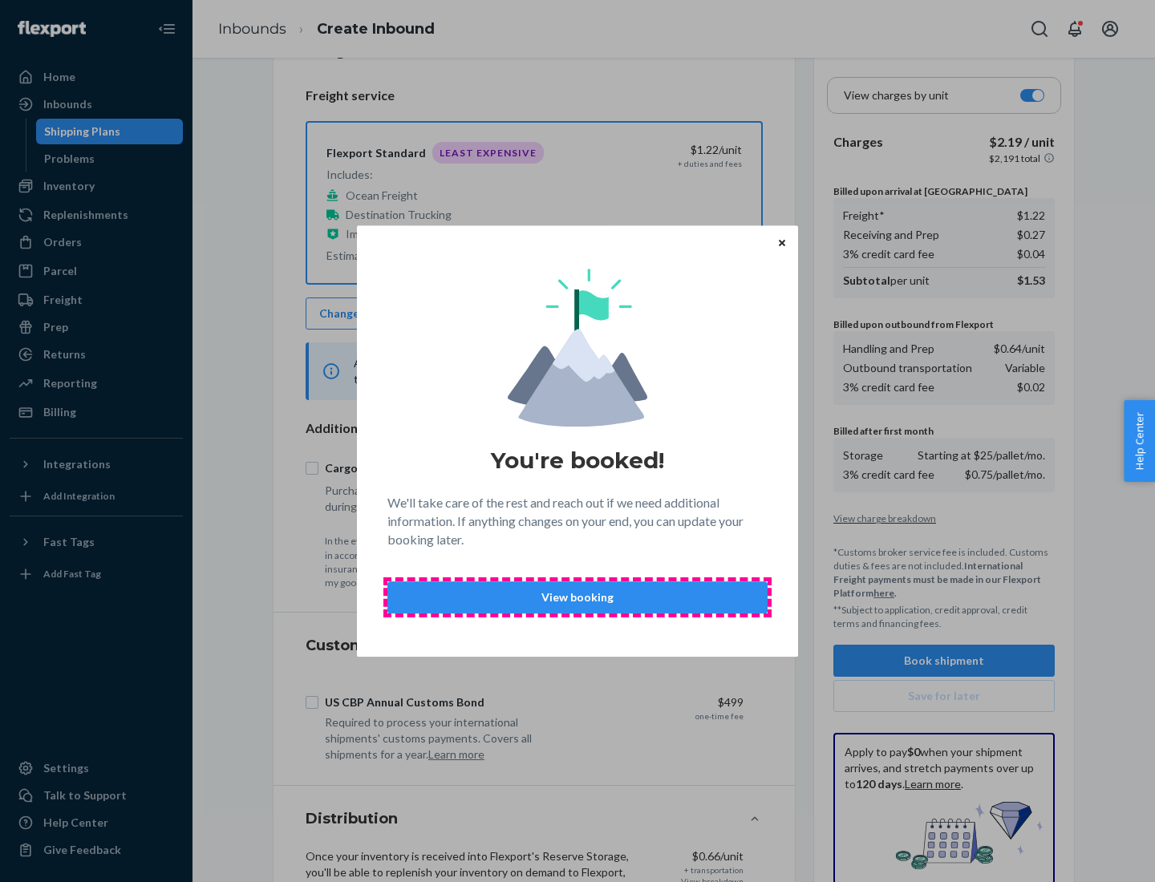
click at [577, 597] on p "View booking" at bounding box center [577, 597] width 353 height 16
